Goal: Task Accomplishment & Management: Complete application form

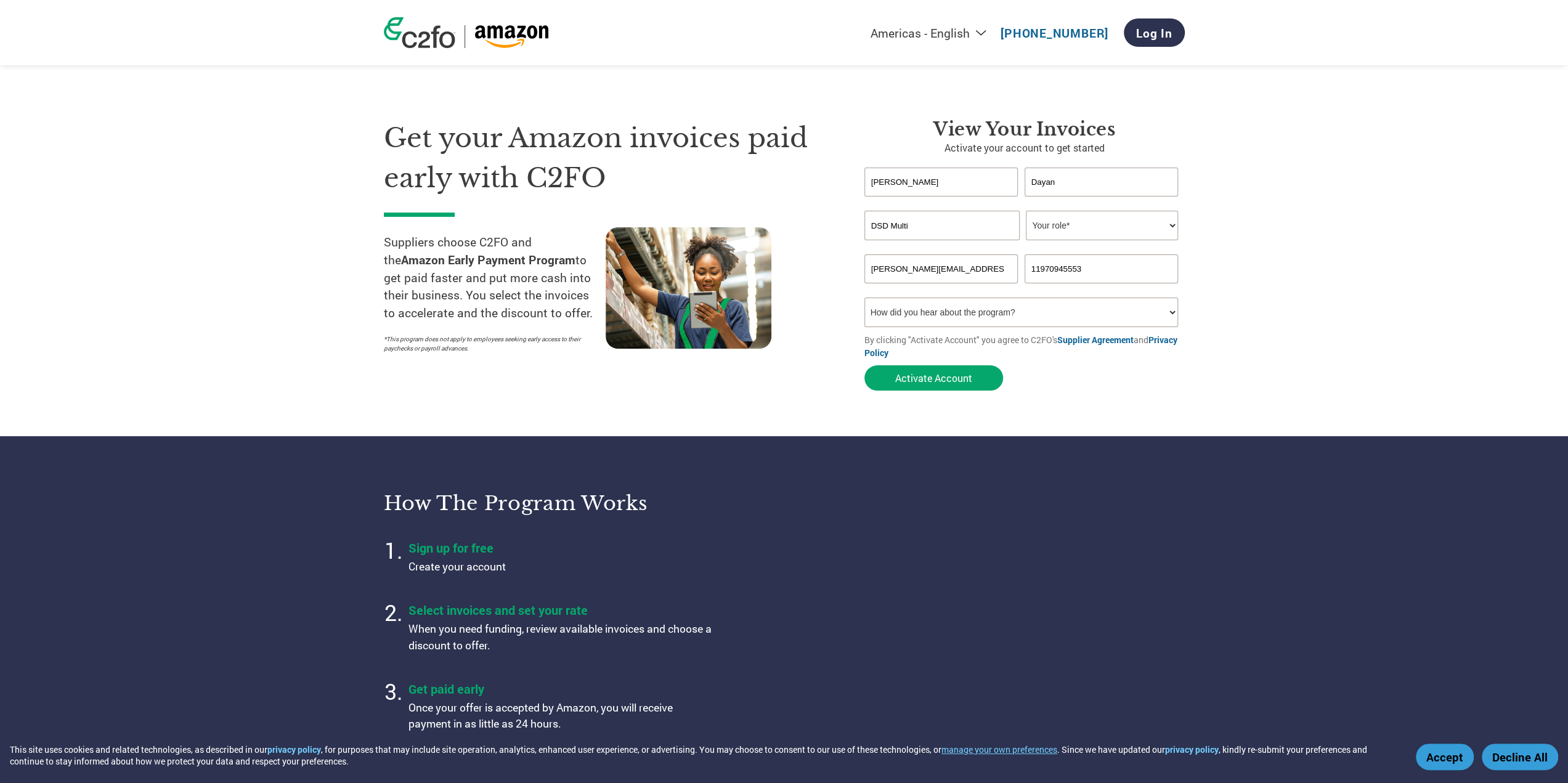
click at [972, 226] on input "DSD Multi" at bounding box center [942, 225] width 156 height 30
type input "Gato Panda"
click at [1146, 226] on select "Your role* CFO Controller Credit Manager Finance Director Treasurer CEO Preside…" at bounding box center [1102, 225] width 152 height 30
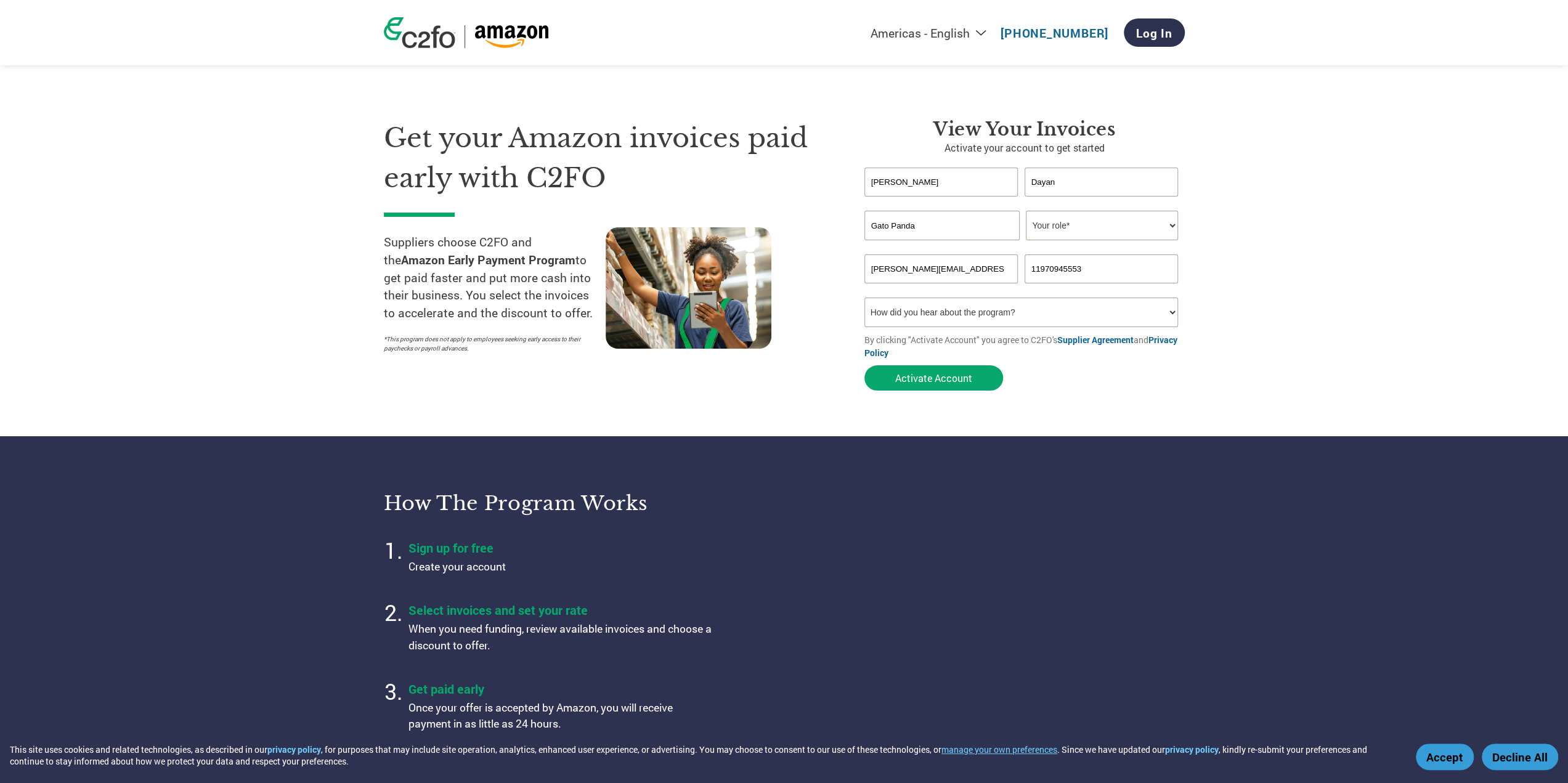
select select "CEO"
click at [1026, 211] on select "Your role* CFO Controller Credit Manager Finance Director Treasurer CEO Preside…" at bounding box center [1102, 225] width 152 height 30
click at [891, 305] on select "How did you hear about the program? Received a letter Email Social Media Online…" at bounding box center [1021, 312] width 314 height 30
select select "Other"
click at [864, 299] on select "How did you hear about the program? Received a letter Email Social Media Online…" at bounding box center [1021, 312] width 314 height 30
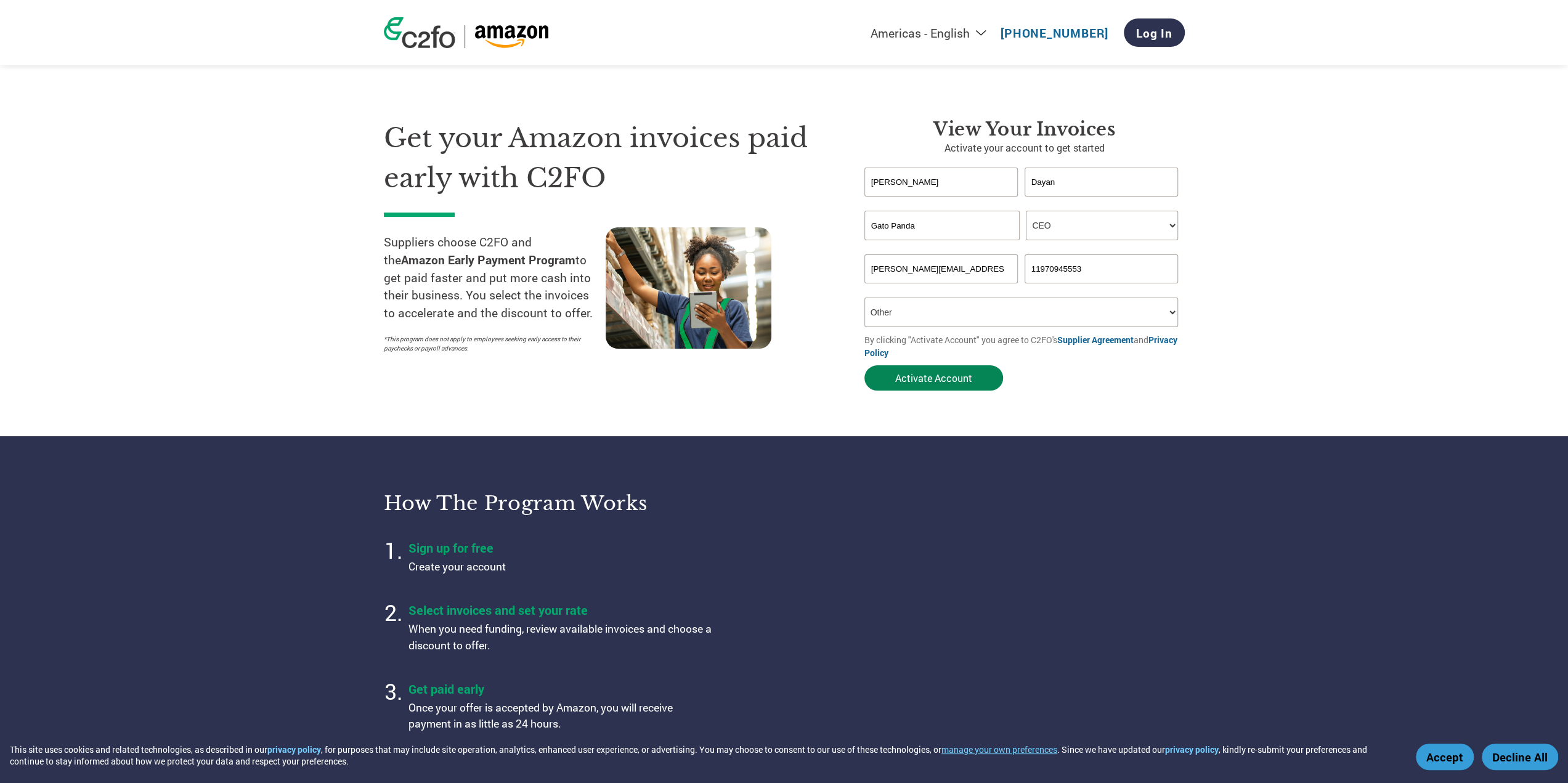
click at [967, 387] on button "Activate Account" at bounding box center [933, 378] width 138 height 25
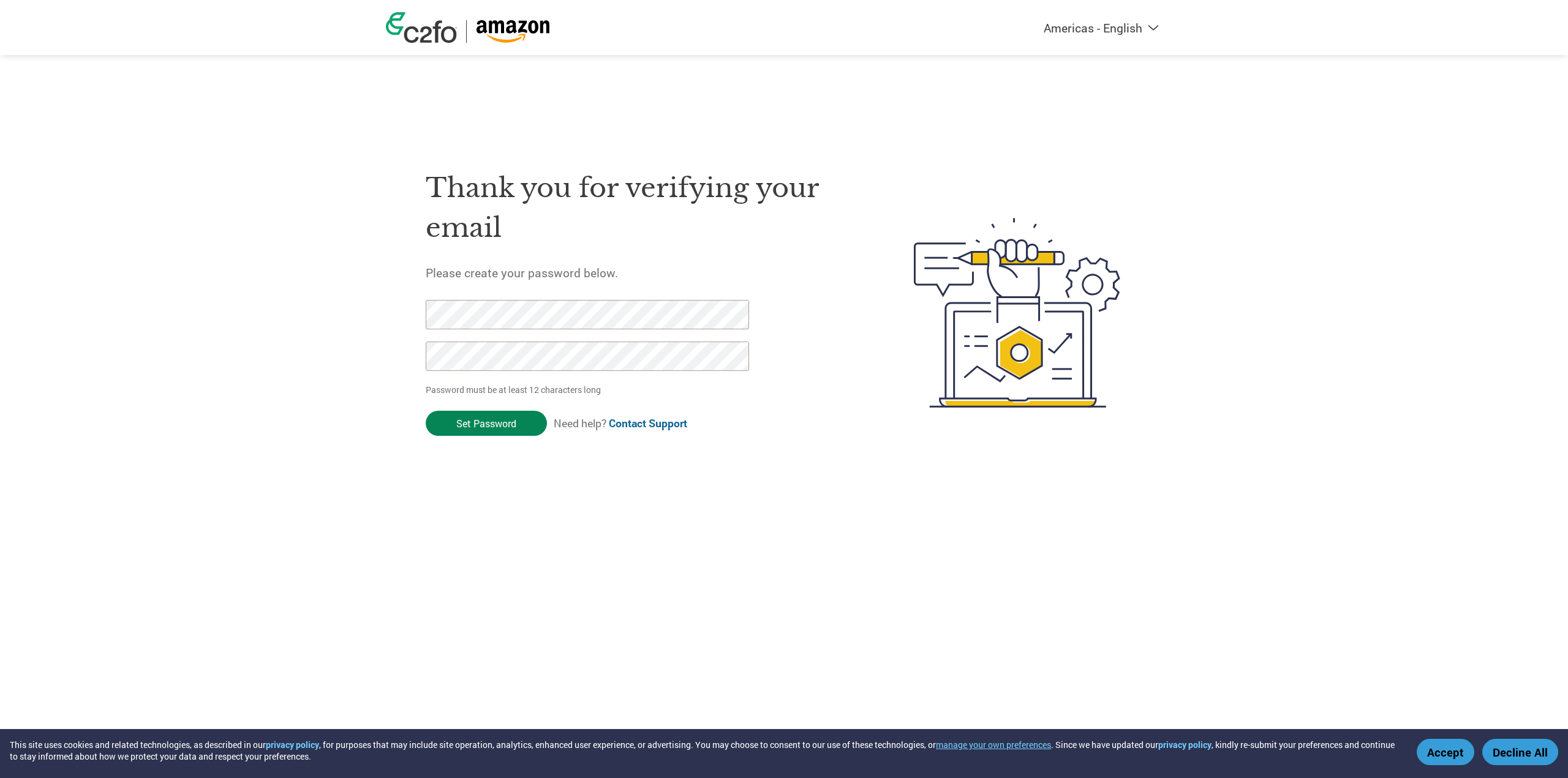
click at [483, 414] on input "Set Password" at bounding box center [486, 423] width 121 height 25
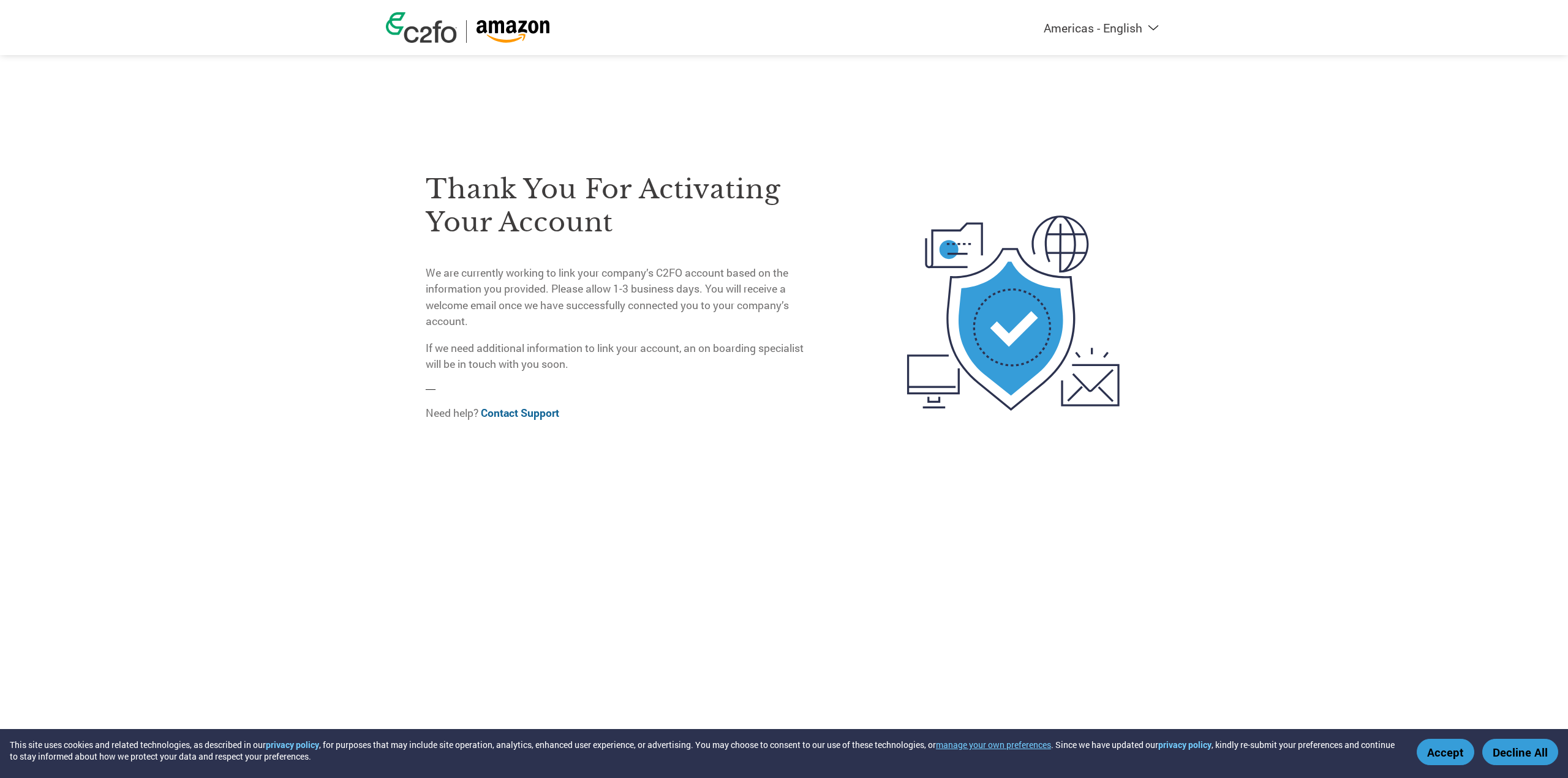
click at [1082, 35] on div "Americas - English Américas - Español [GEOGRAPHIC_DATA] - Português [GEOGRAPHIC…" at bounding box center [784, 27] width 814 height 55
click at [1096, 25] on select "Americas - English Américas - Español [GEOGRAPHIC_DATA] - Português [GEOGRAPHIC…" at bounding box center [1025, 27] width 284 height 15
click at [852, 116] on div "Thank you for activating your account We are currently working to link your com…" at bounding box center [784, 264] width 796 height 528
